Goal: Task Accomplishment & Management: Use online tool/utility

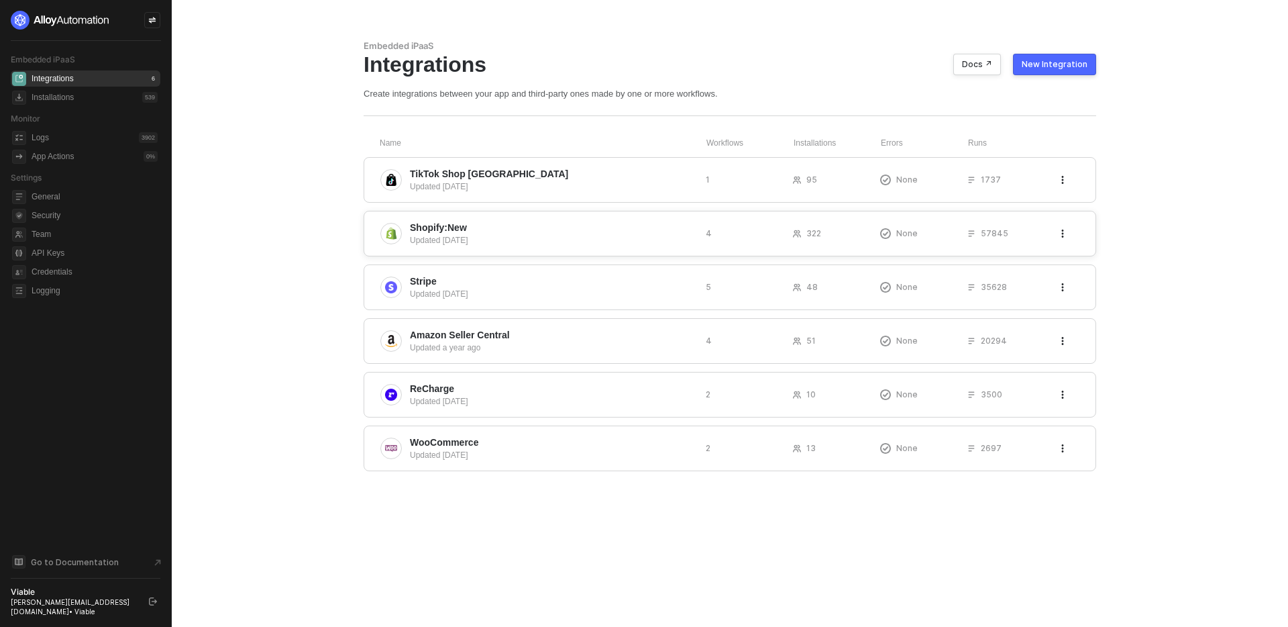
click at [445, 221] on span "Shopify:New" at bounding box center [438, 227] width 57 height 13
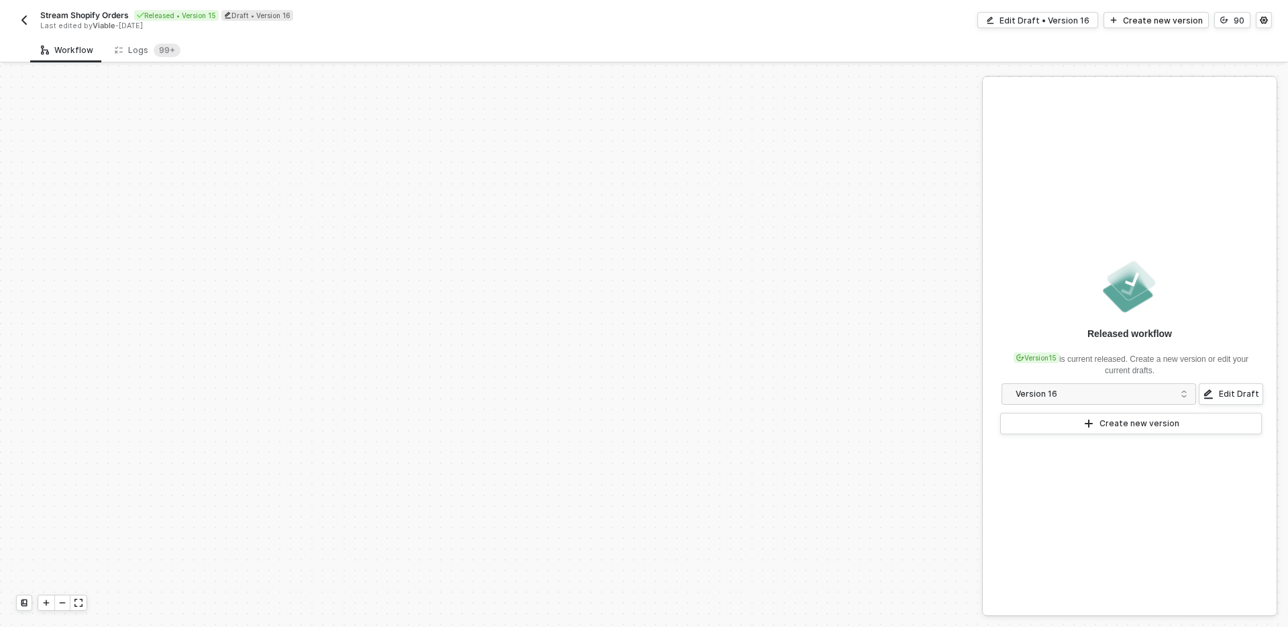
scroll to position [576, 0]
click at [150, 41] on div "Logs 99+" at bounding box center [147, 50] width 87 height 25
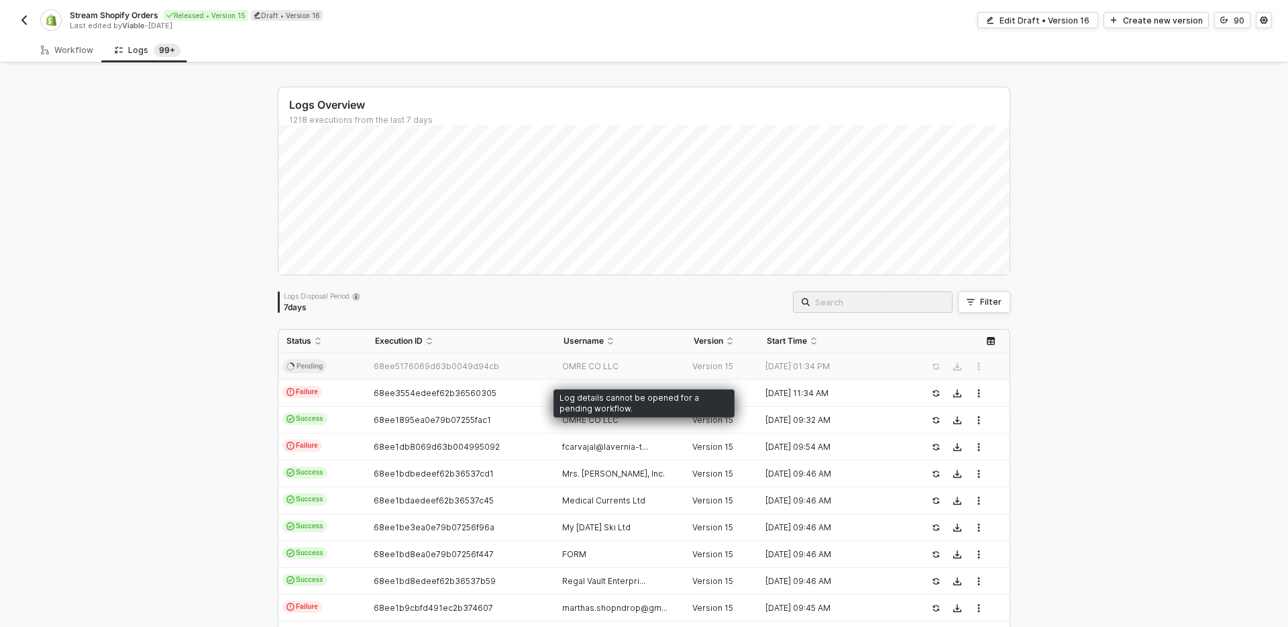
click at [446, 375] on td "68ee5176069d63b0049d94cb" at bounding box center [461, 366] width 188 height 27
click at [448, 368] on span "68ee5176069d63b0049d94cb" at bounding box center [436, 366] width 125 height 10
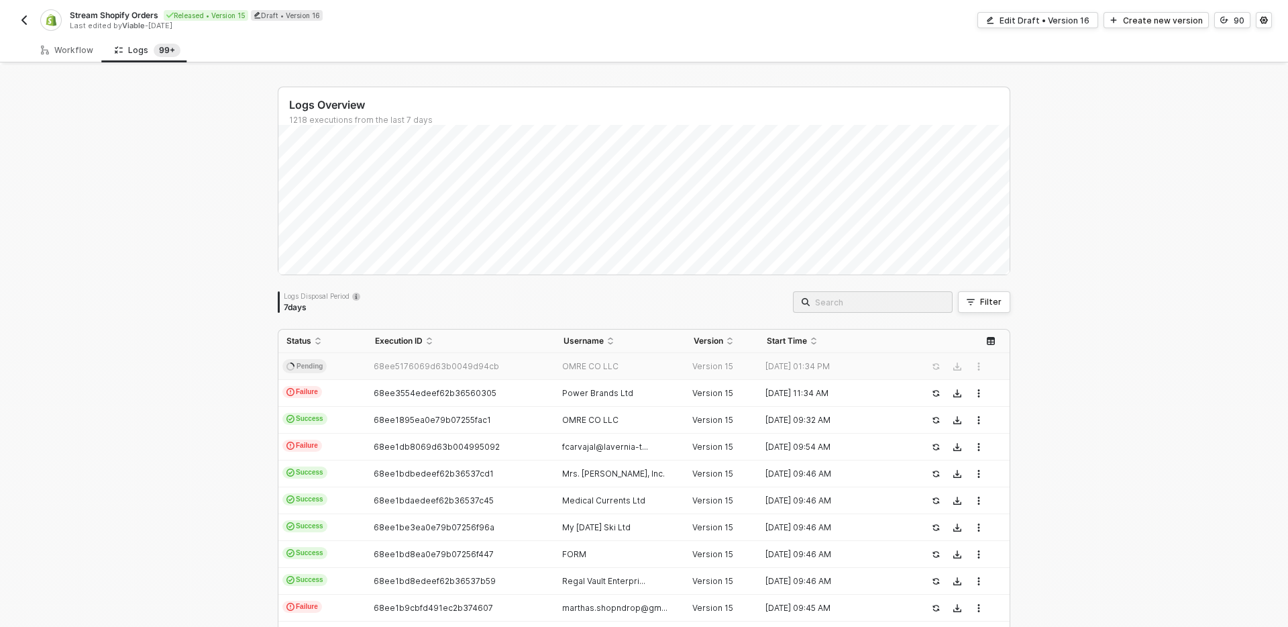
click at [673, 354] on td "OMRE CO LLC" at bounding box center [620, 366] width 131 height 27
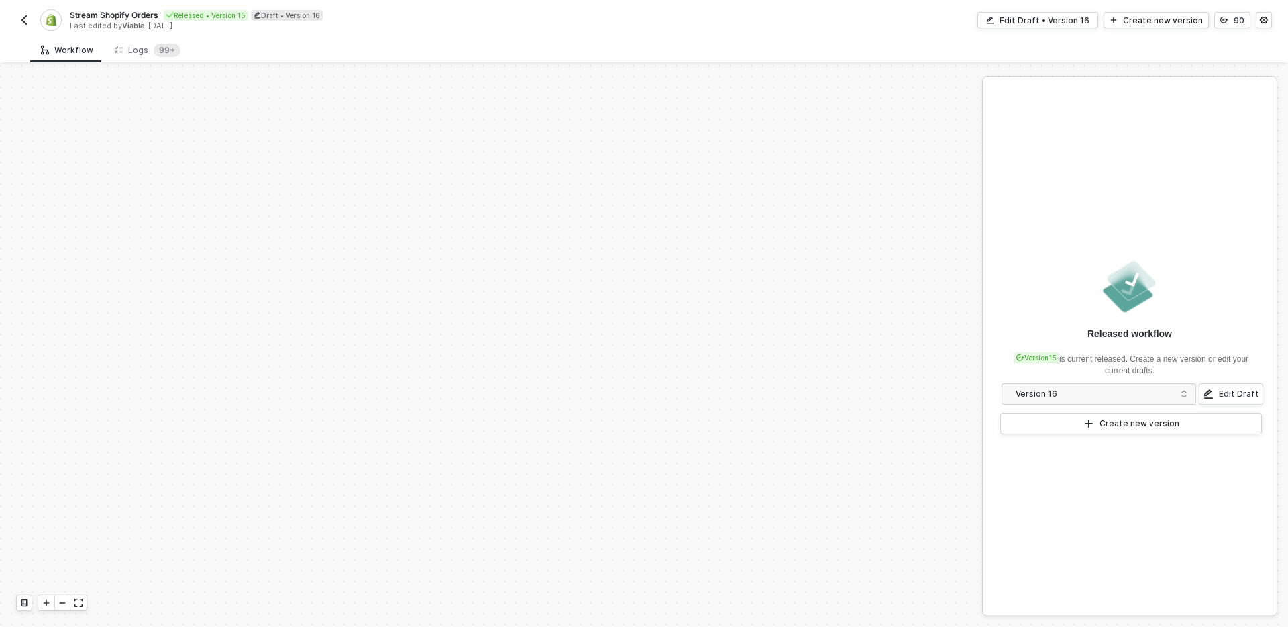
scroll to position [576, 0]
click at [144, 54] on div "Logs 99+" at bounding box center [148, 50] width 66 height 13
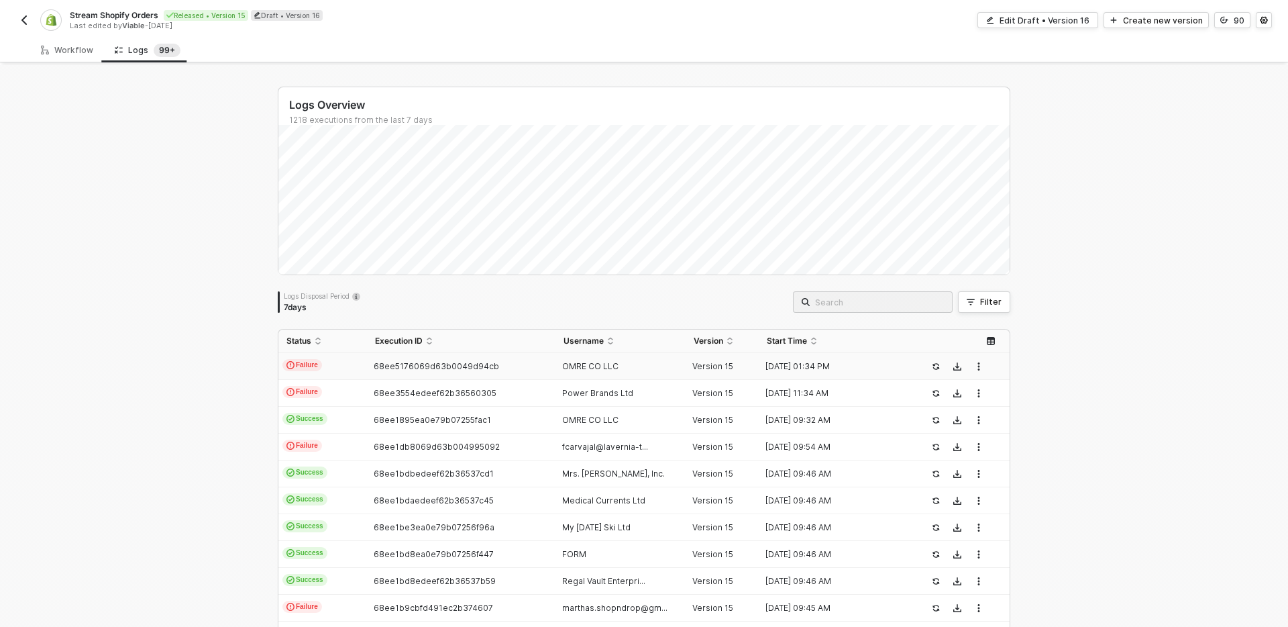
click at [512, 369] on div "68ee5176069d63b0049d94cb" at bounding box center [455, 366] width 177 height 11
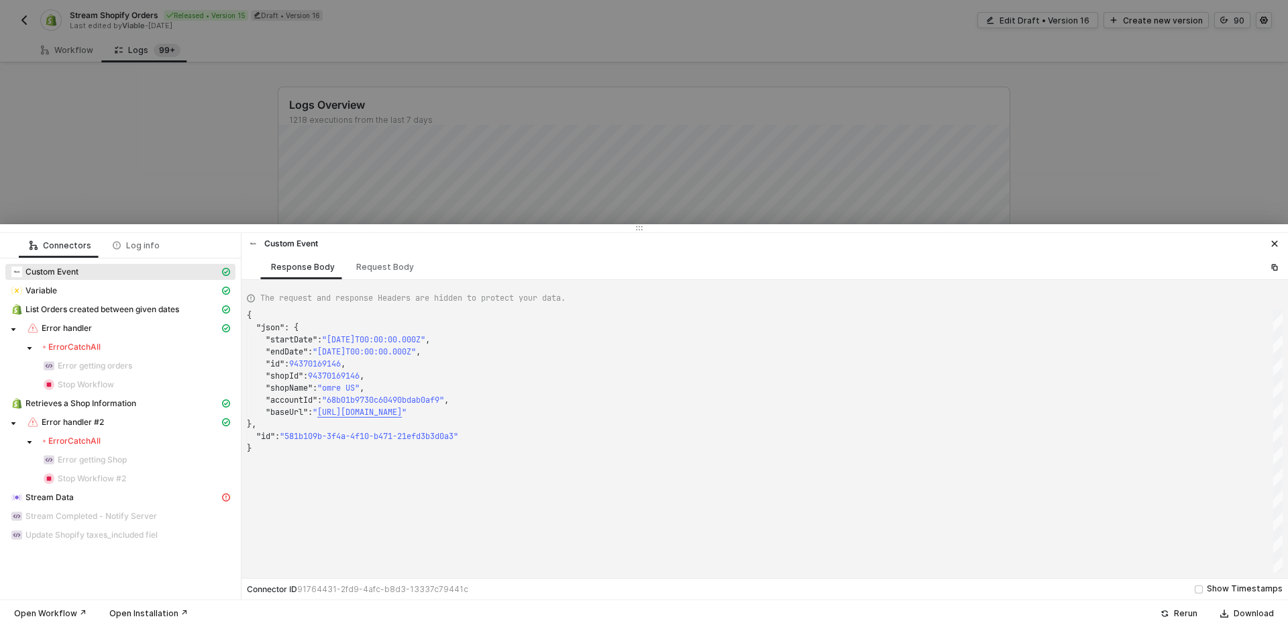
scroll to position [121, 0]
drag, startPoint x: 93, startPoint y: 338, endPoint x: 90, endPoint y: 348, distance: 10.0
click at [93, 339] on span "Error CatchAll" at bounding box center [137, 347] width 198 height 16
click at [90, 348] on div "Error CatchAll" at bounding box center [72, 346] width 58 height 11
click at [111, 328] on div "Error handler" at bounding box center [123, 328] width 193 height 12
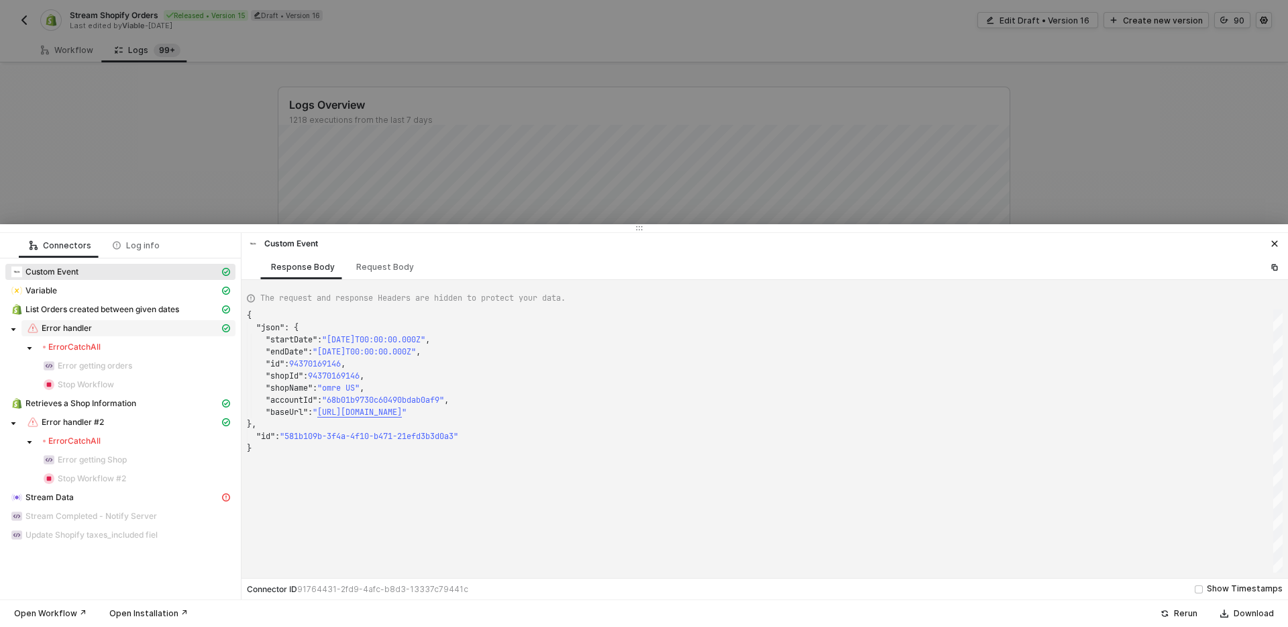
scroll to position [60, 0]
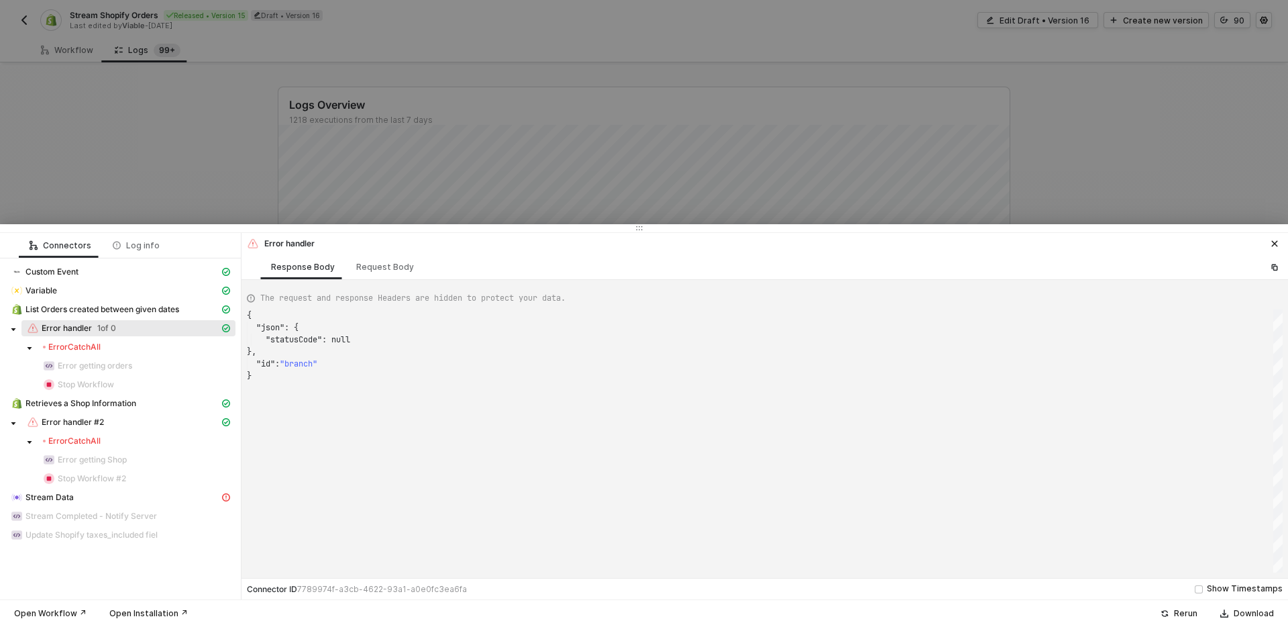
click at [129, 440] on div "Error CatchAll" at bounding box center [136, 440] width 187 height 11
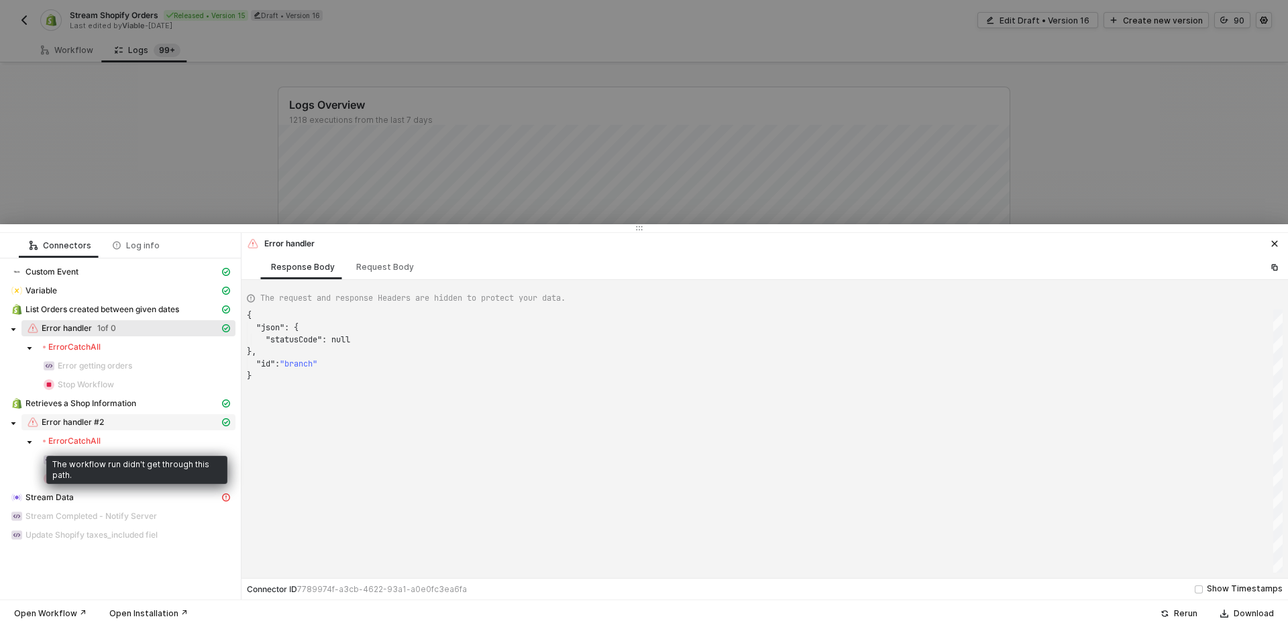
click at [138, 429] on span "Error handler #2" at bounding box center [128, 422] width 214 height 16
type textarea "{ "json": { "statusCode": 200 }, "id": "branch" }"
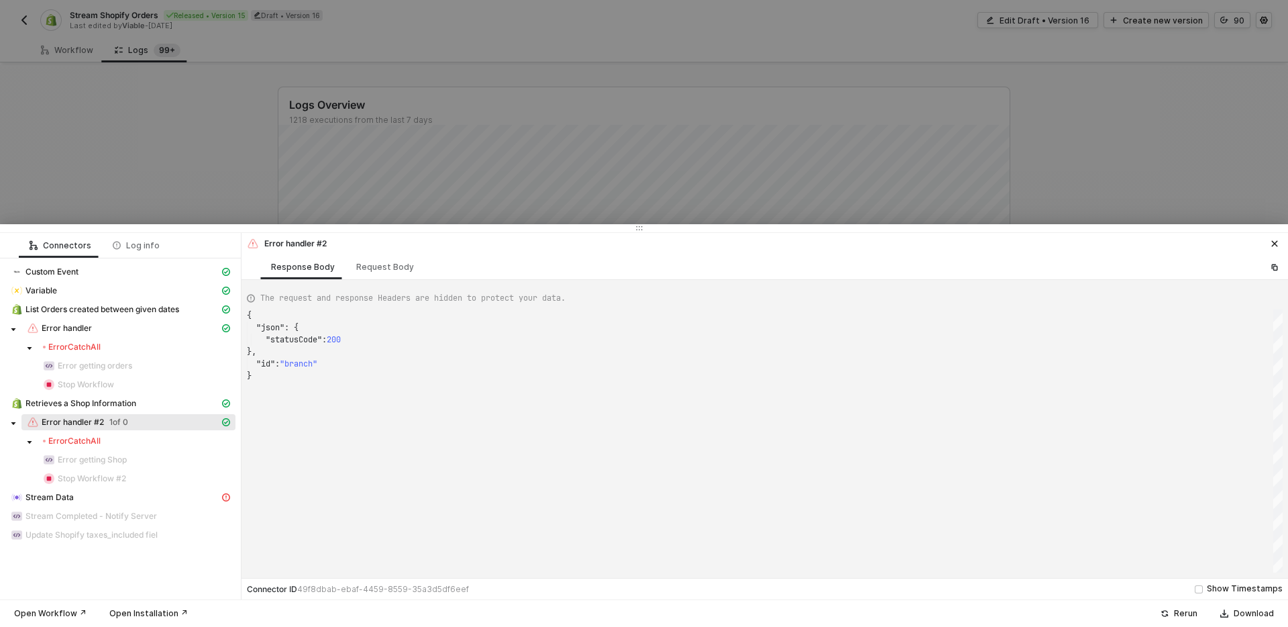
click at [148, 419] on div "Error handler #2 1 of 0" at bounding box center [123, 422] width 193 height 12
drag, startPoint x: 355, startPoint y: 83, endPoint x: 398, endPoint y: 187, distance: 113.1
click at [355, 83] on div at bounding box center [644, 313] width 1288 height 627
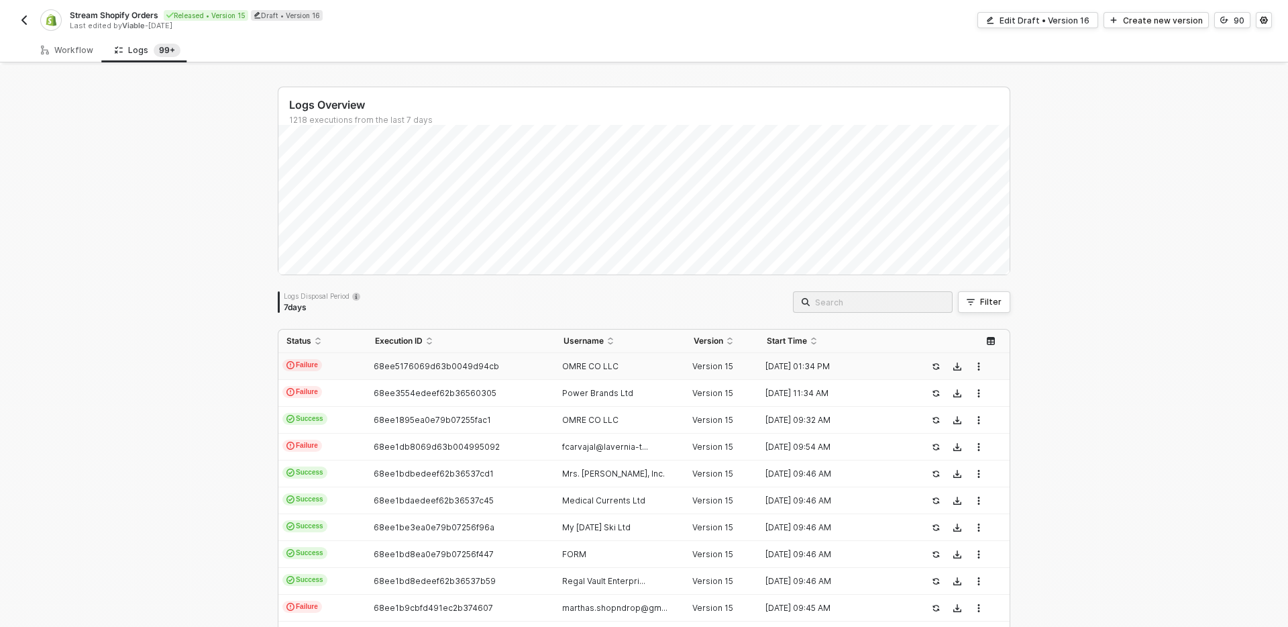
click at [837, 292] on div "Logs Overview 1218 executions from the last 7 days Sun 12 Success 127 Failure 2…" at bounding box center [644, 507] width 733 height 841
click at [844, 299] on span at bounding box center [873, 301] width 160 height 21
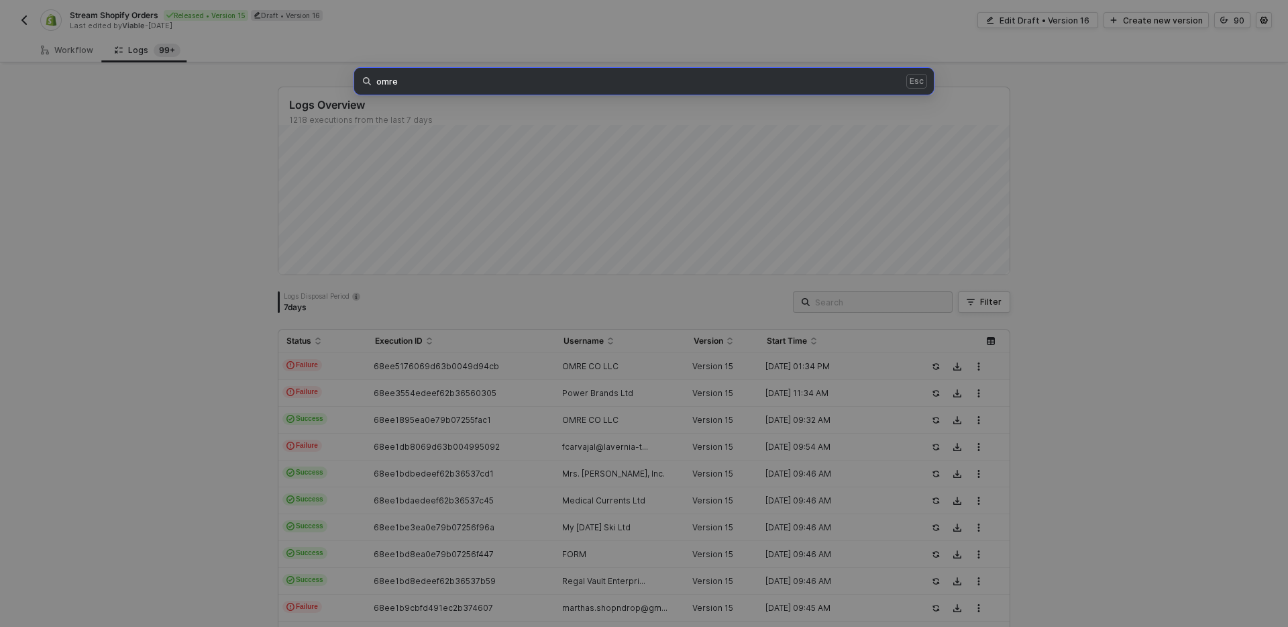
type input "omre"
